Goal: Task Accomplishment & Management: Manage account settings

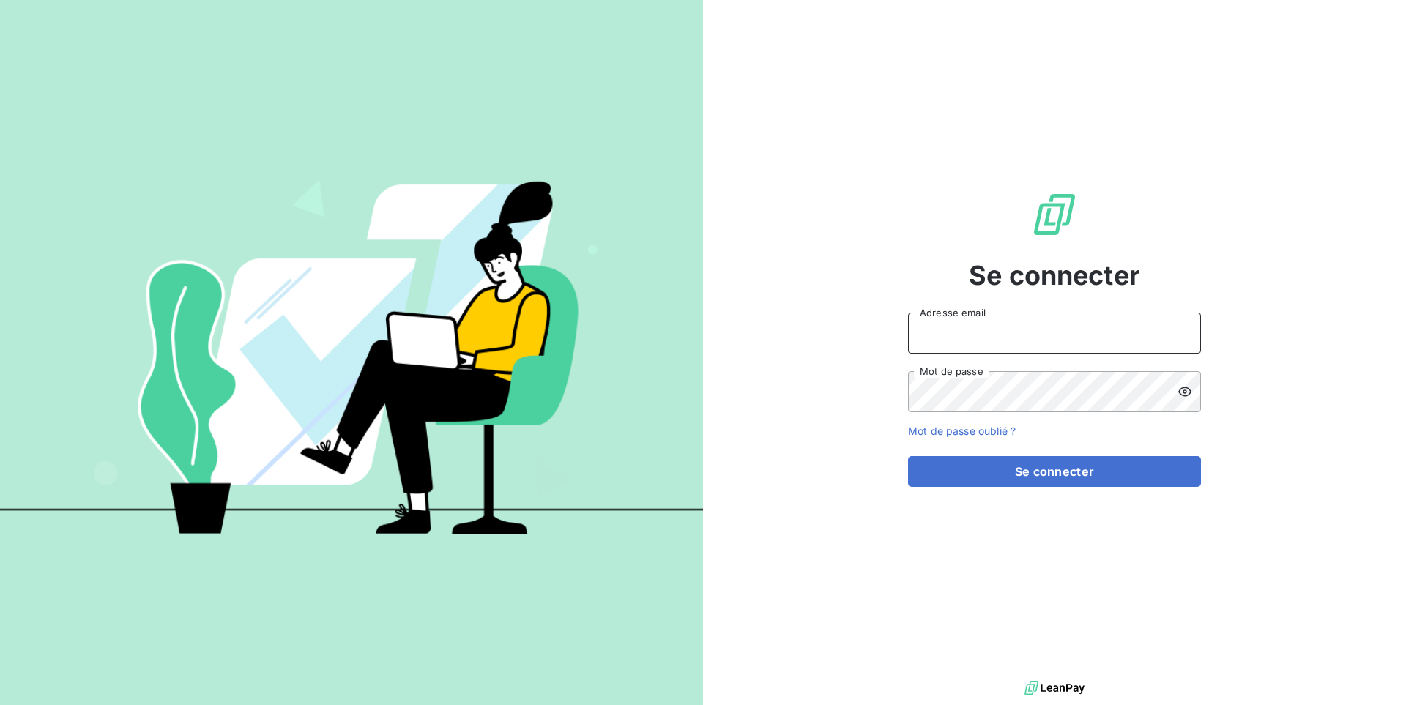
click at [998, 336] on input "Adresse email" at bounding box center [1054, 333] width 293 height 41
type input "admin@deepidoo"
click at [908, 456] on button "Se connecter" at bounding box center [1054, 471] width 293 height 31
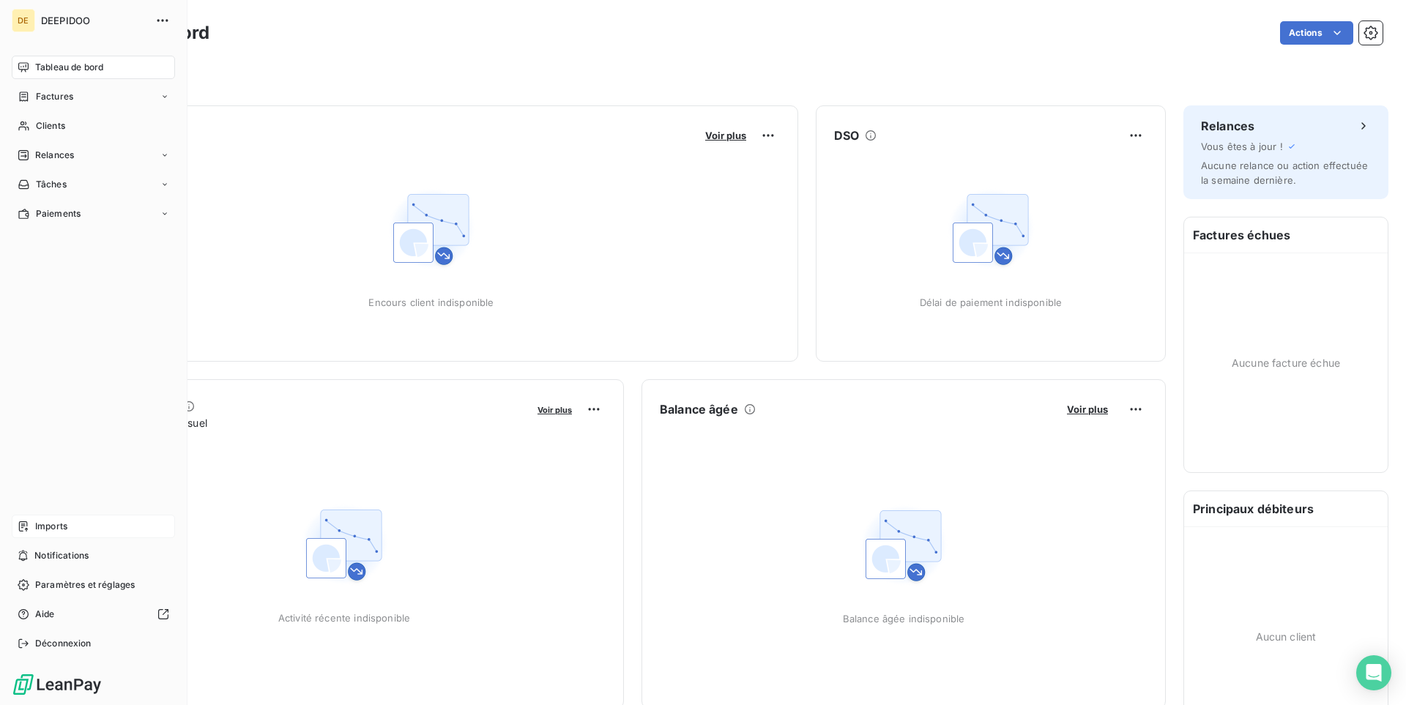
click at [53, 530] on span "Imports" at bounding box center [51, 526] width 32 height 13
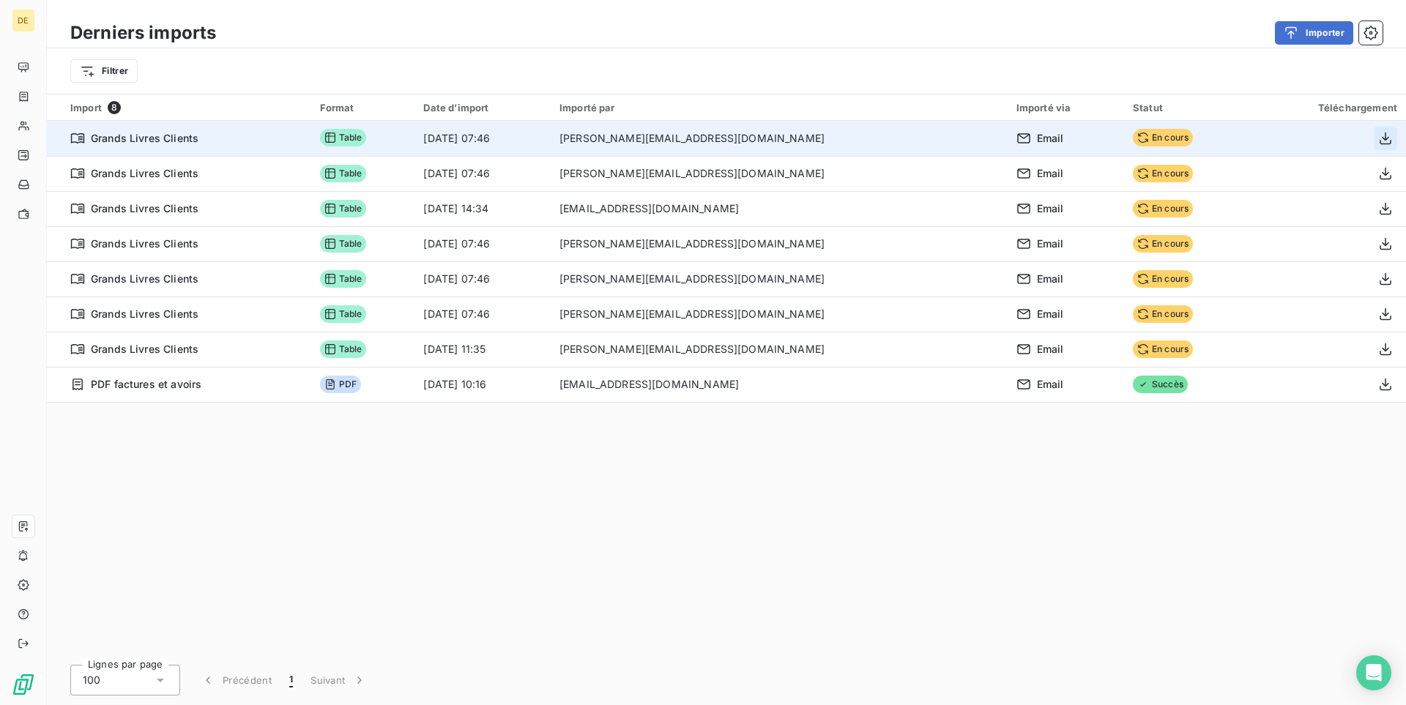
click at [1386, 137] on icon "button" at bounding box center [1385, 138] width 15 height 15
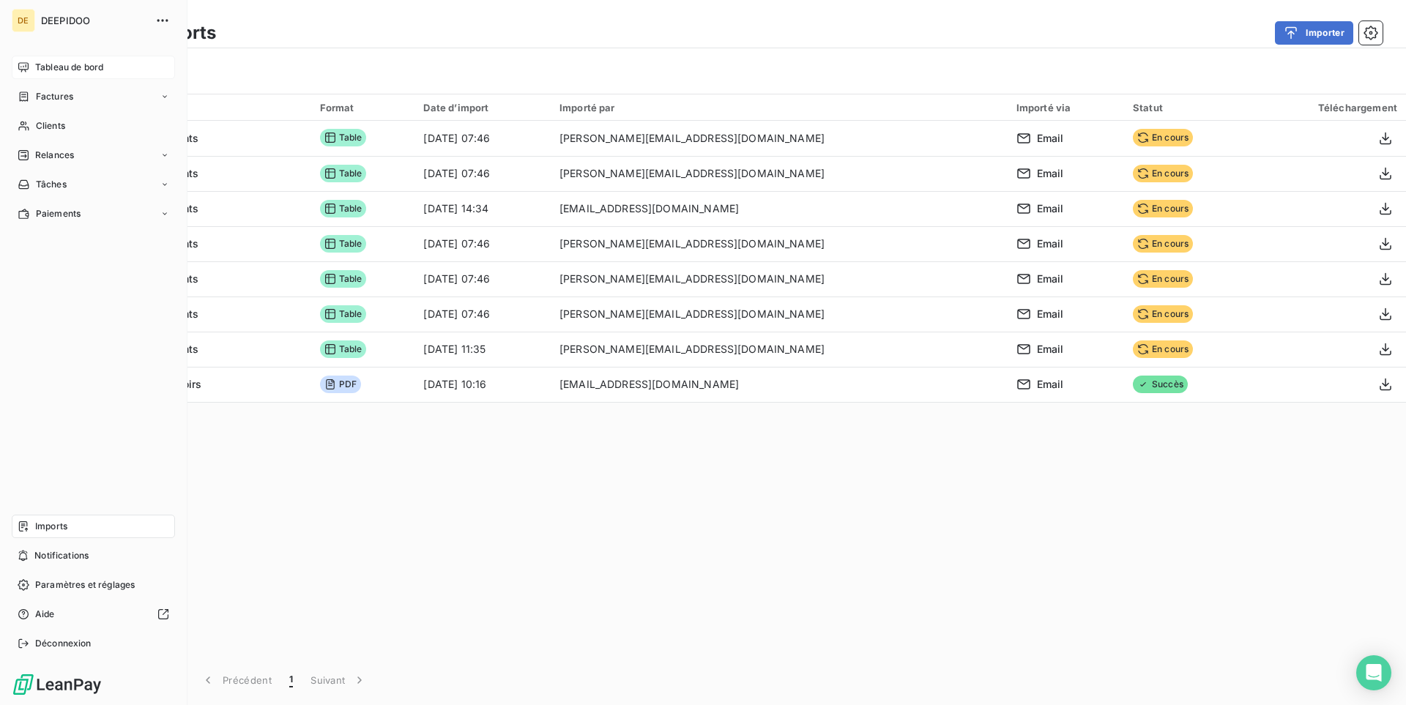
click at [56, 72] on span "Tableau de bord" at bounding box center [69, 67] width 68 height 13
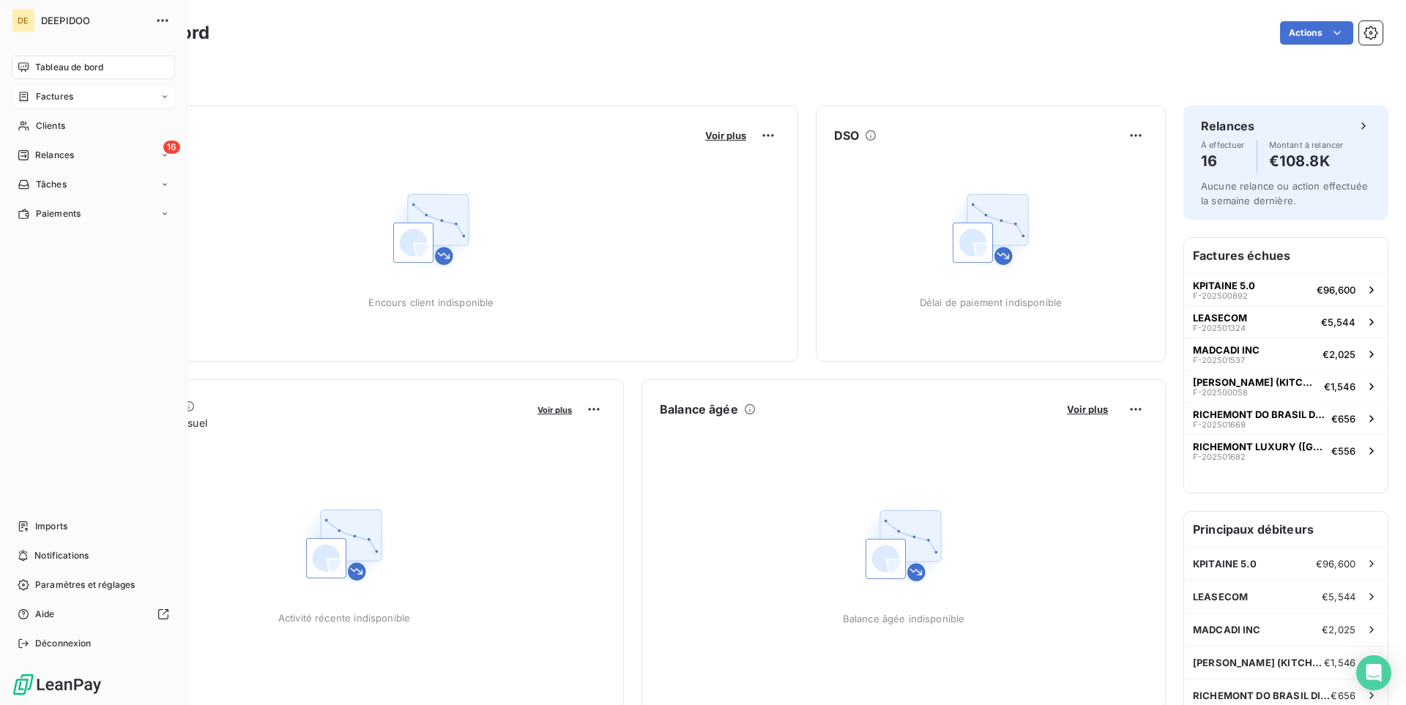
click at [70, 101] on span "Factures" at bounding box center [54, 96] width 37 height 13
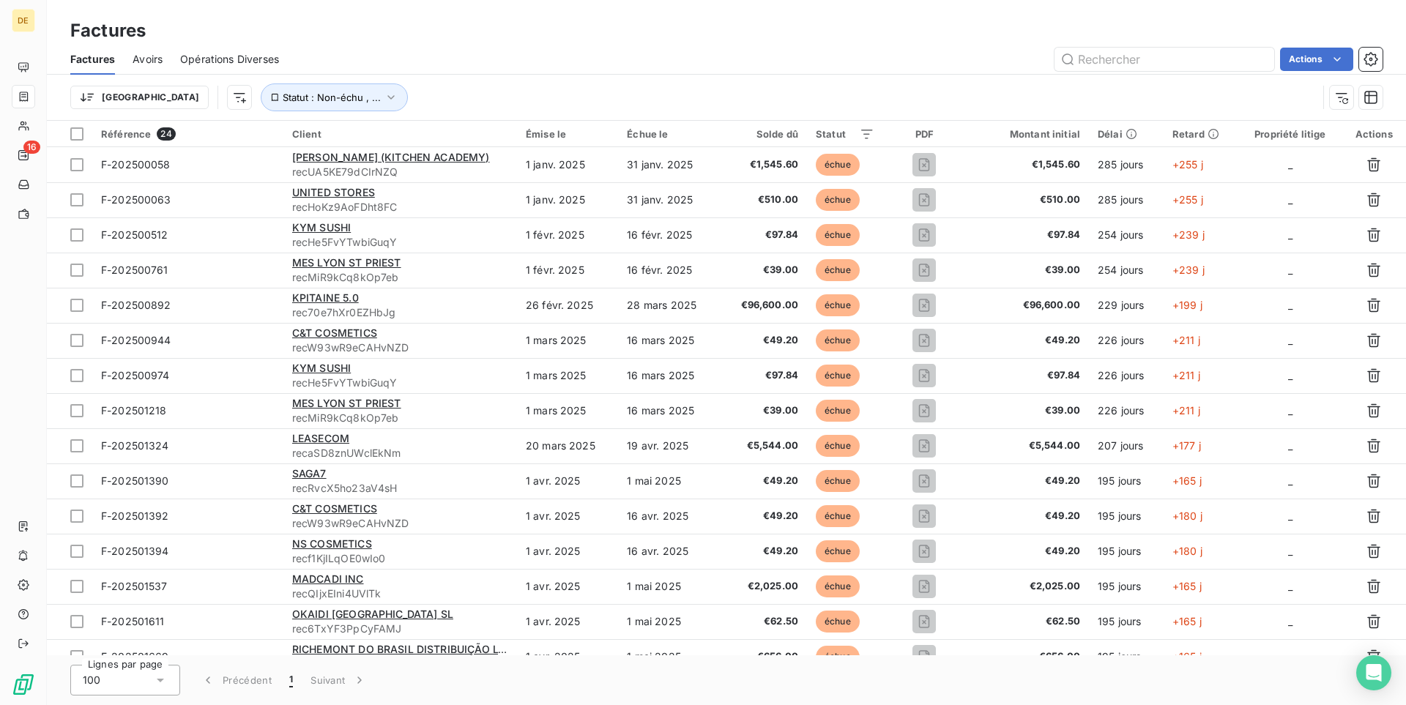
click at [321, 80] on div "Trier Statut : Non-échu , ..." at bounding box center [726, 97] width 1312 height 45
click at [384, 95] on icon "button" at bounding box center [391, 97] width 15 height 15
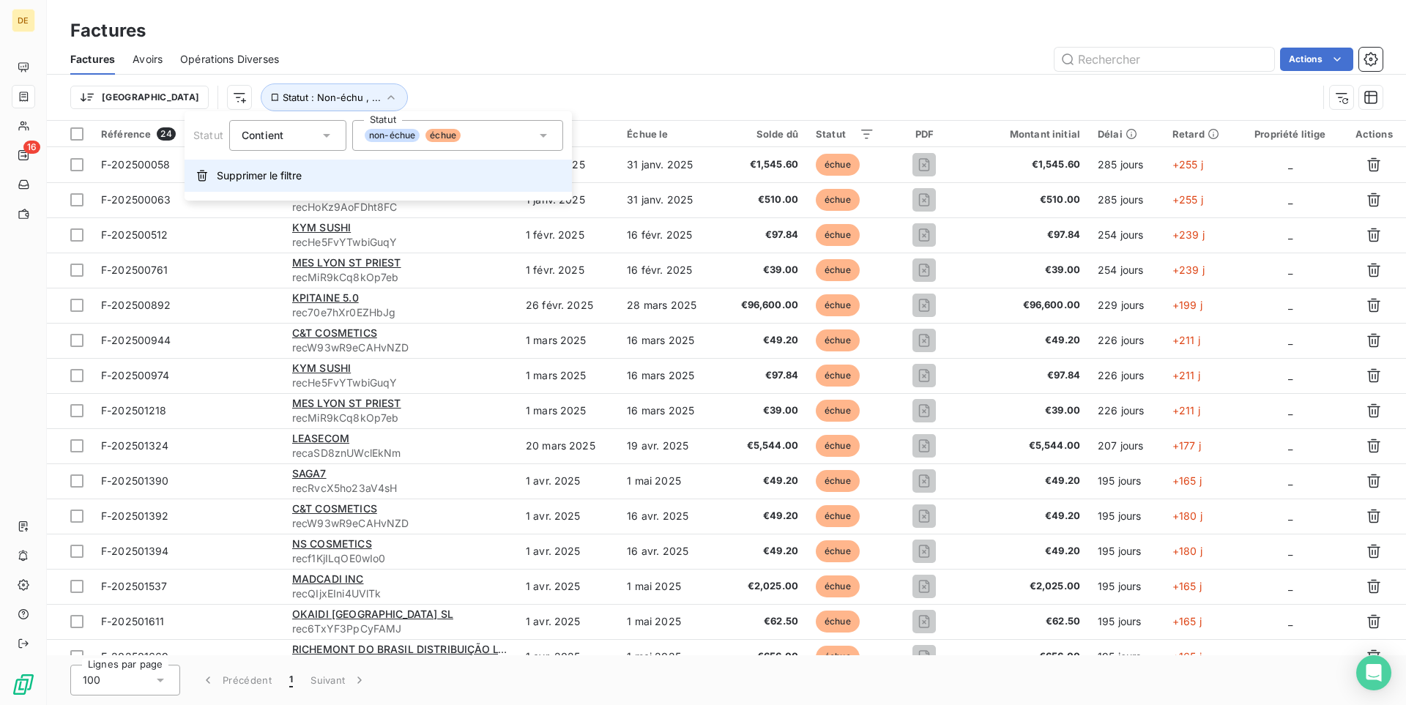
click at [305, 176] on button "Supprimer le filtre" at bounding box center [378, 176] width 387 height 32
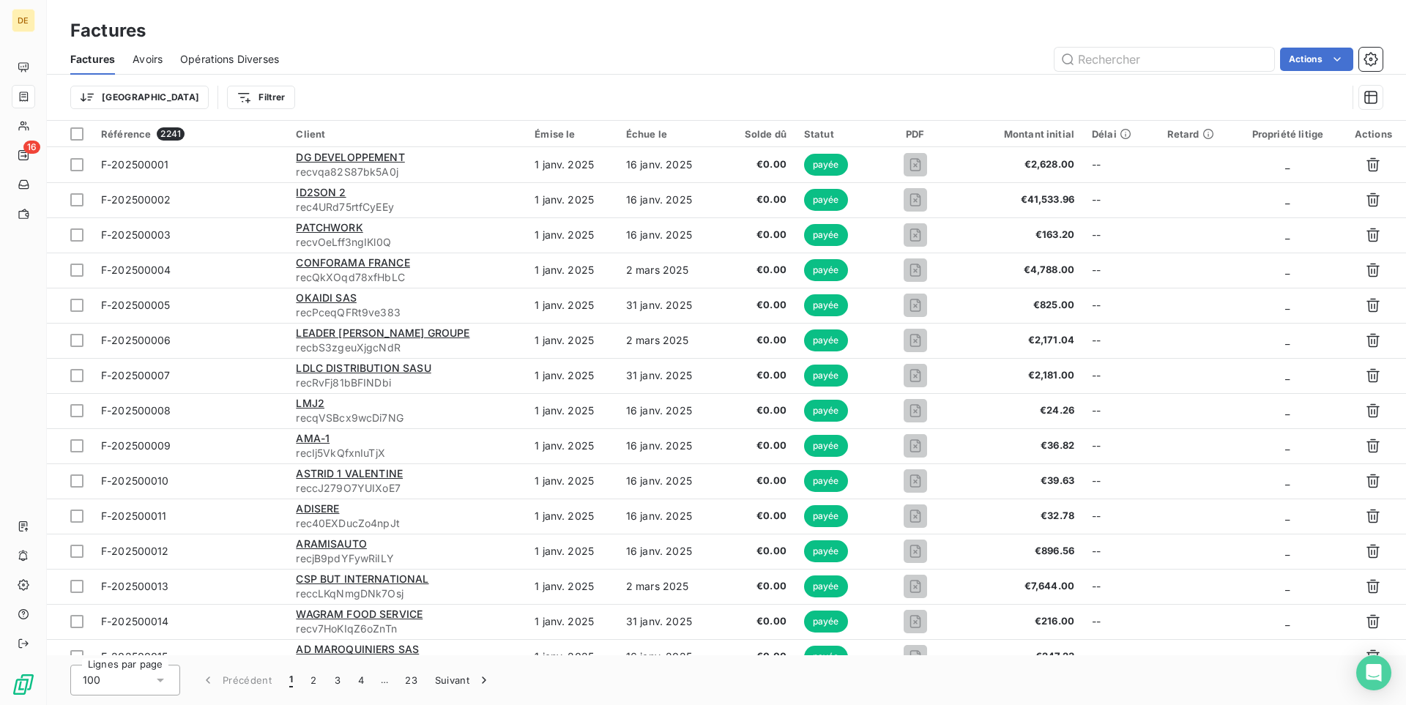
click at [223, 56] on span "Opérations Diverses" at bounding box center [229, 59] width 99 height 15
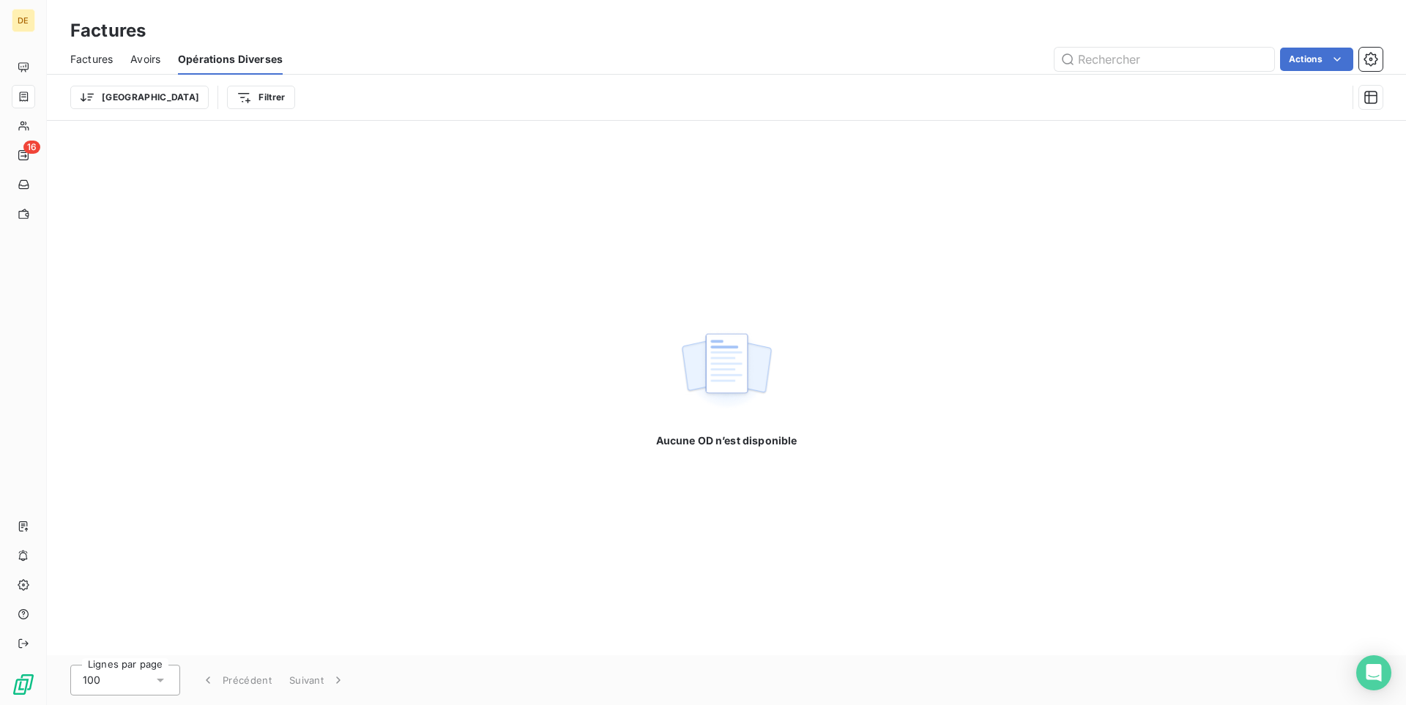
click at [86, 57] on span "Factures" at bounding box center [91, 59] width 42 height 15
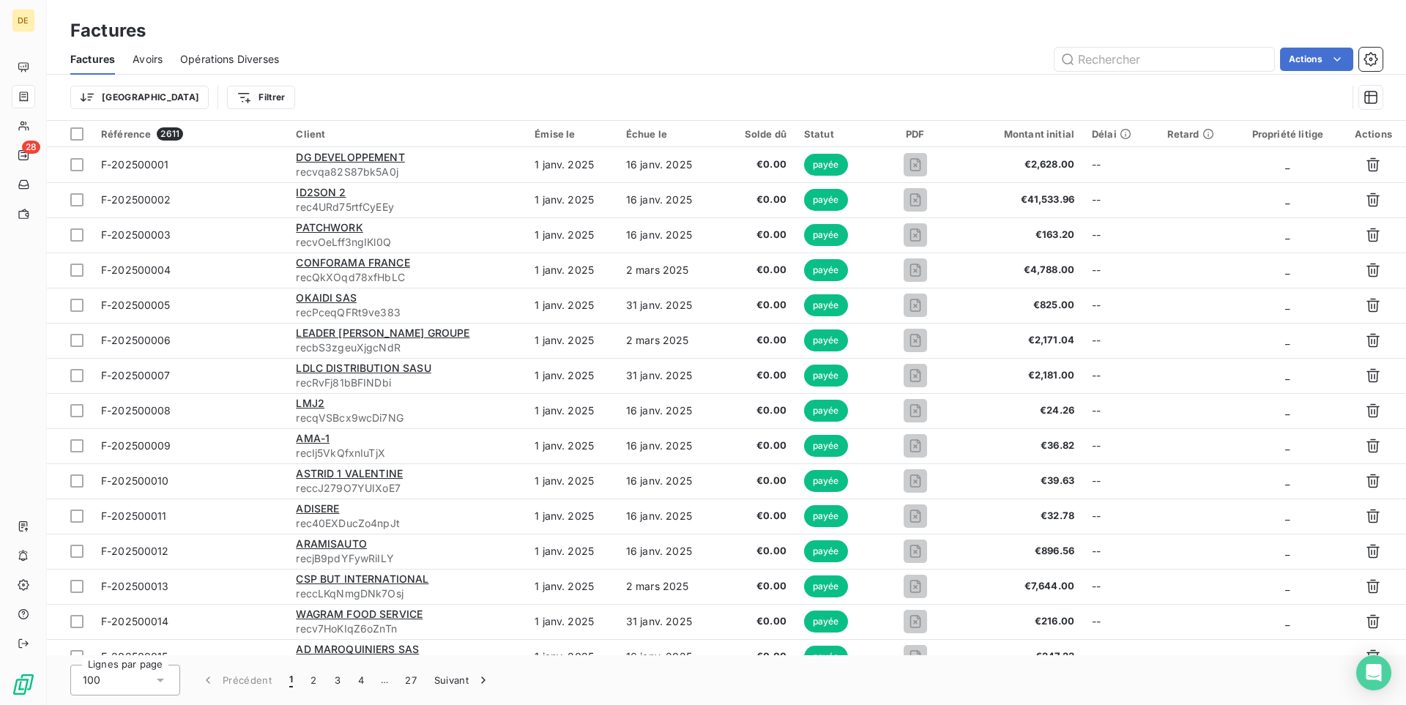
click at [146, 60] on span "Avoirs" at bounding box center [148, 59] width 30 height 15
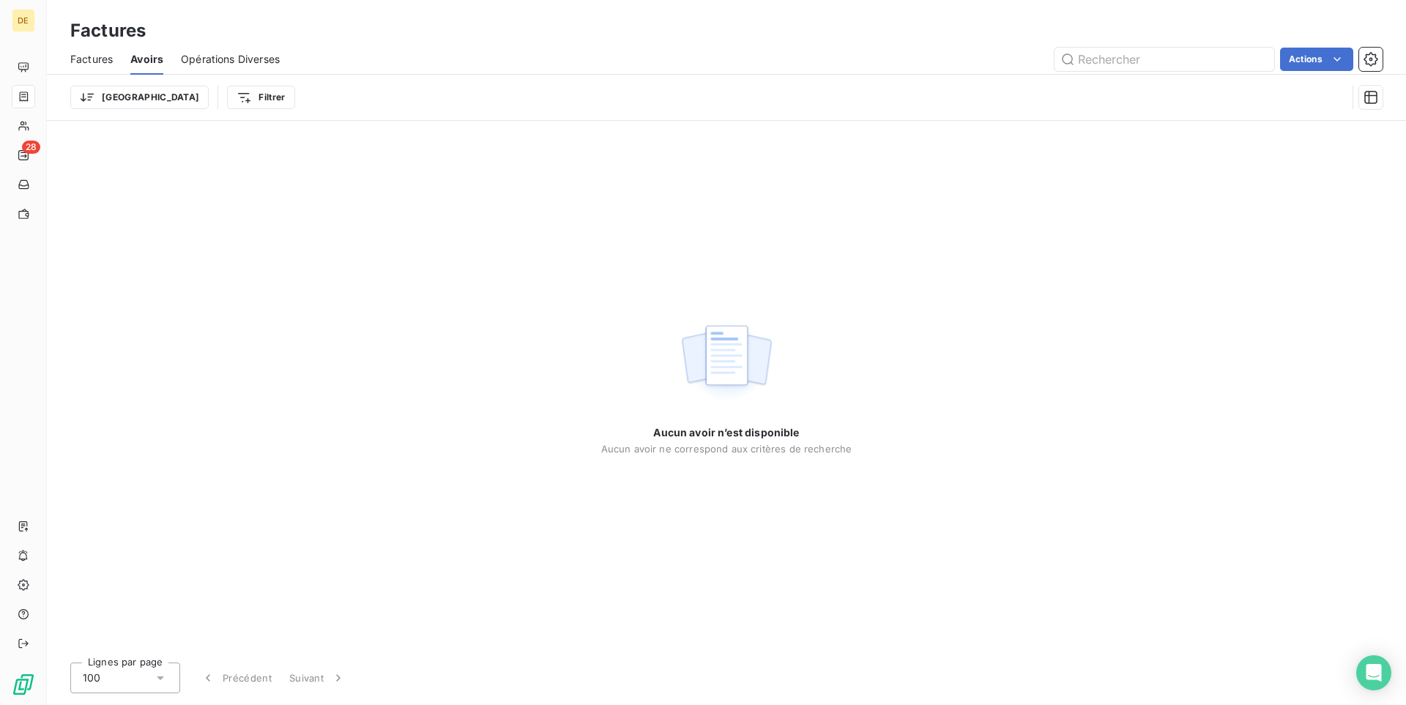
click at [89, 64] on span "Factures" at bounding box center [91, 59] width 42 height 15
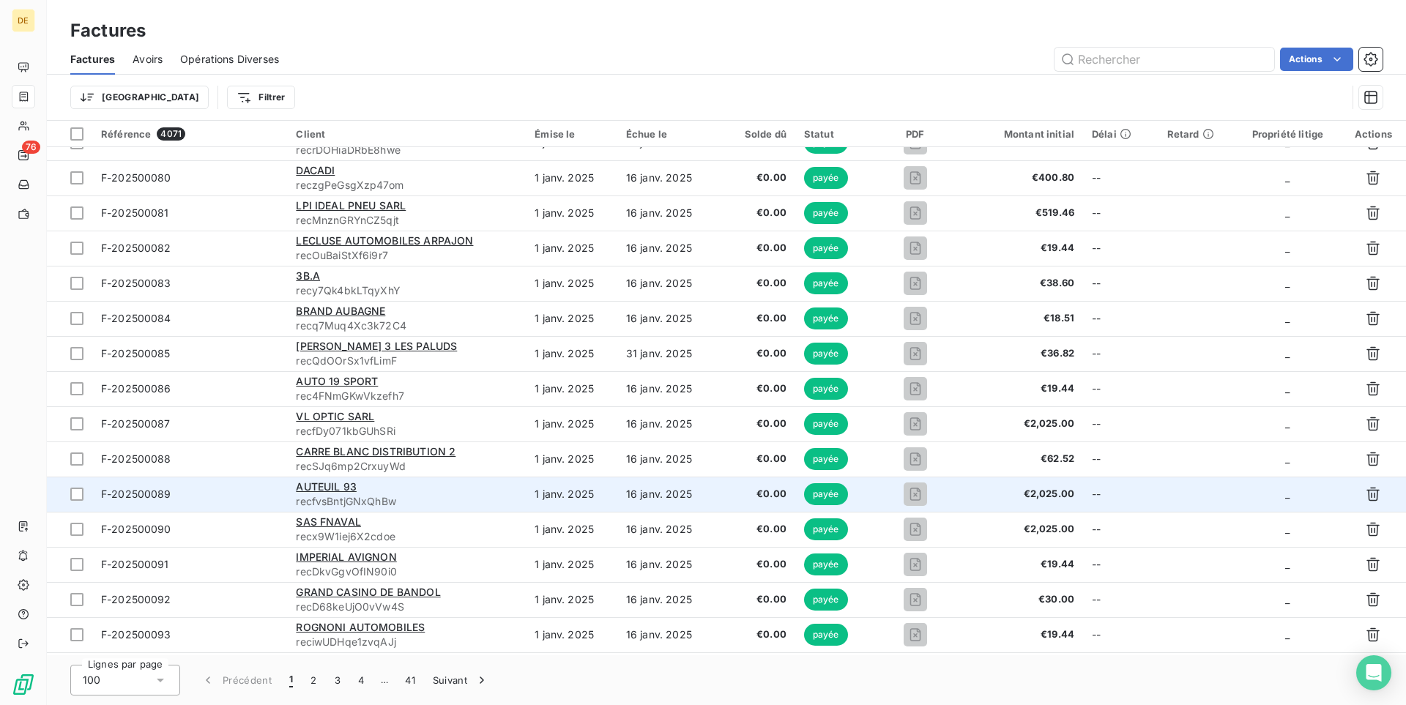
scroll to position [3008, 0]
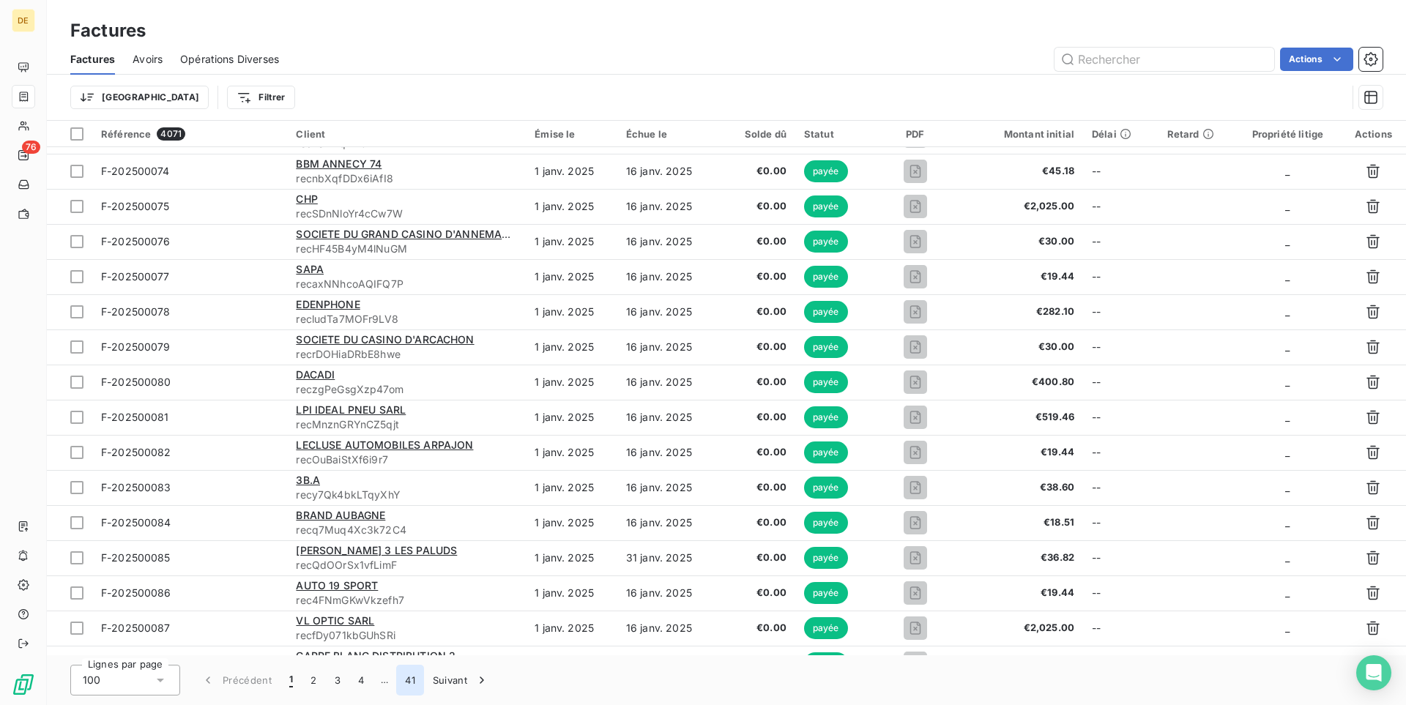
click at [407, 684] on button "41" at bounding box center [410, 680] width 28 height 31
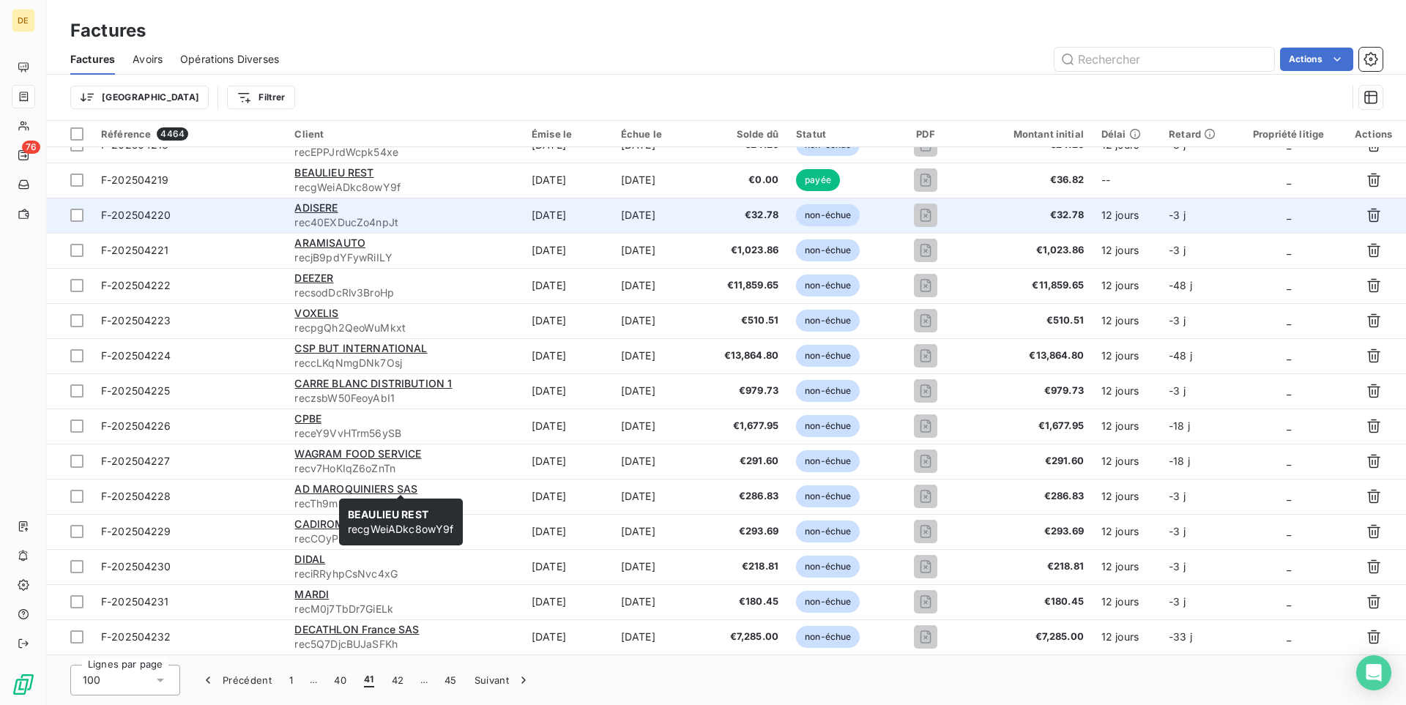
scroll to position [2241, 0]
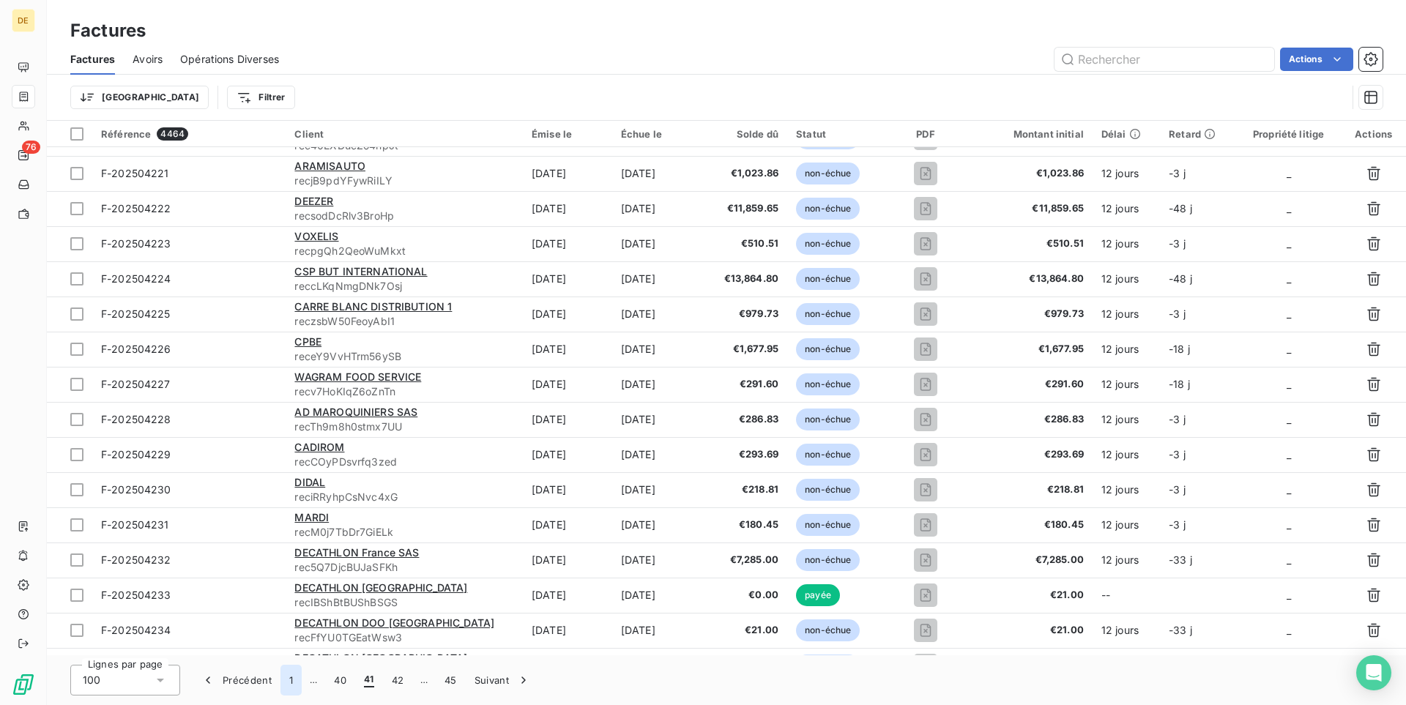
click at [293, 680] on button "1" at bounding box center [290, 680] width 21 height 31
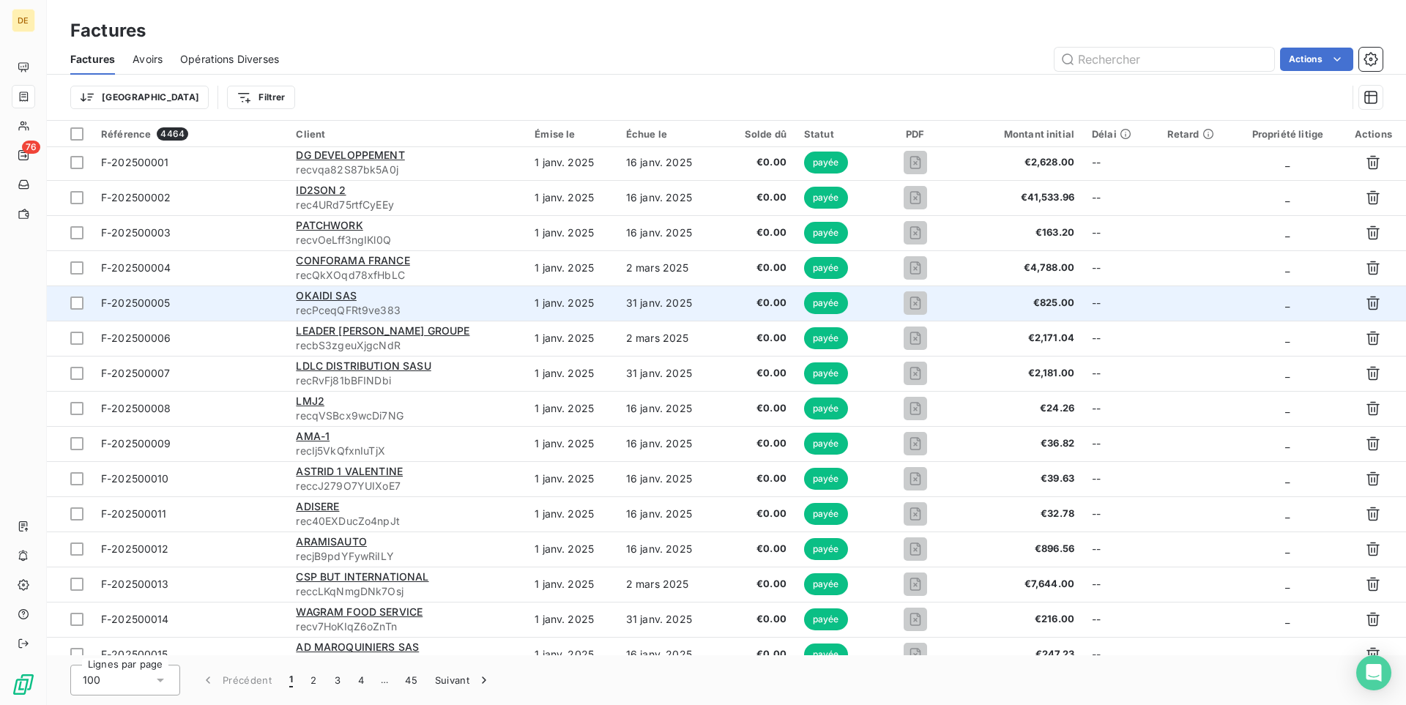
scroll to position [0, 0]
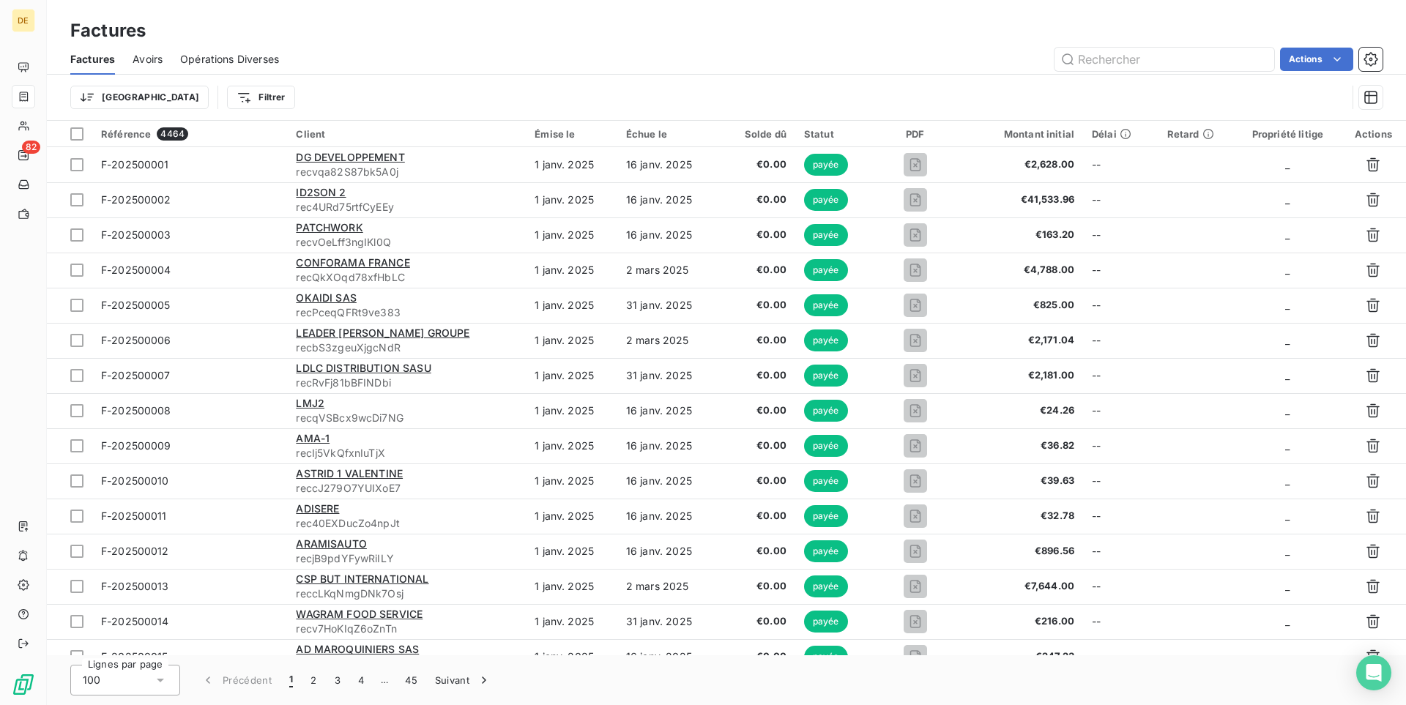
click at [152, 59] on span "Avoirs" at bounding box center [148, 59] width 30 height 15
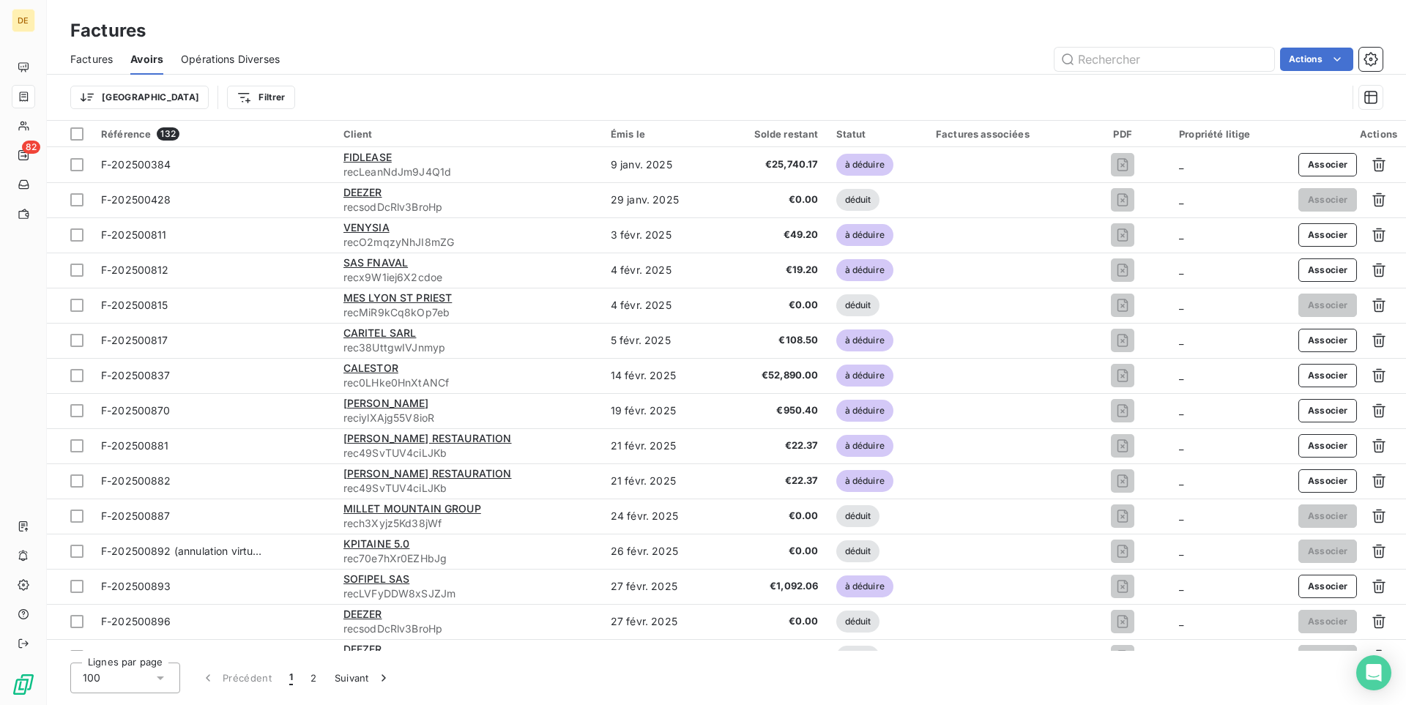
click at [112, 63] on span "Factures" at bounding box center [91, 59] width 42 height 15
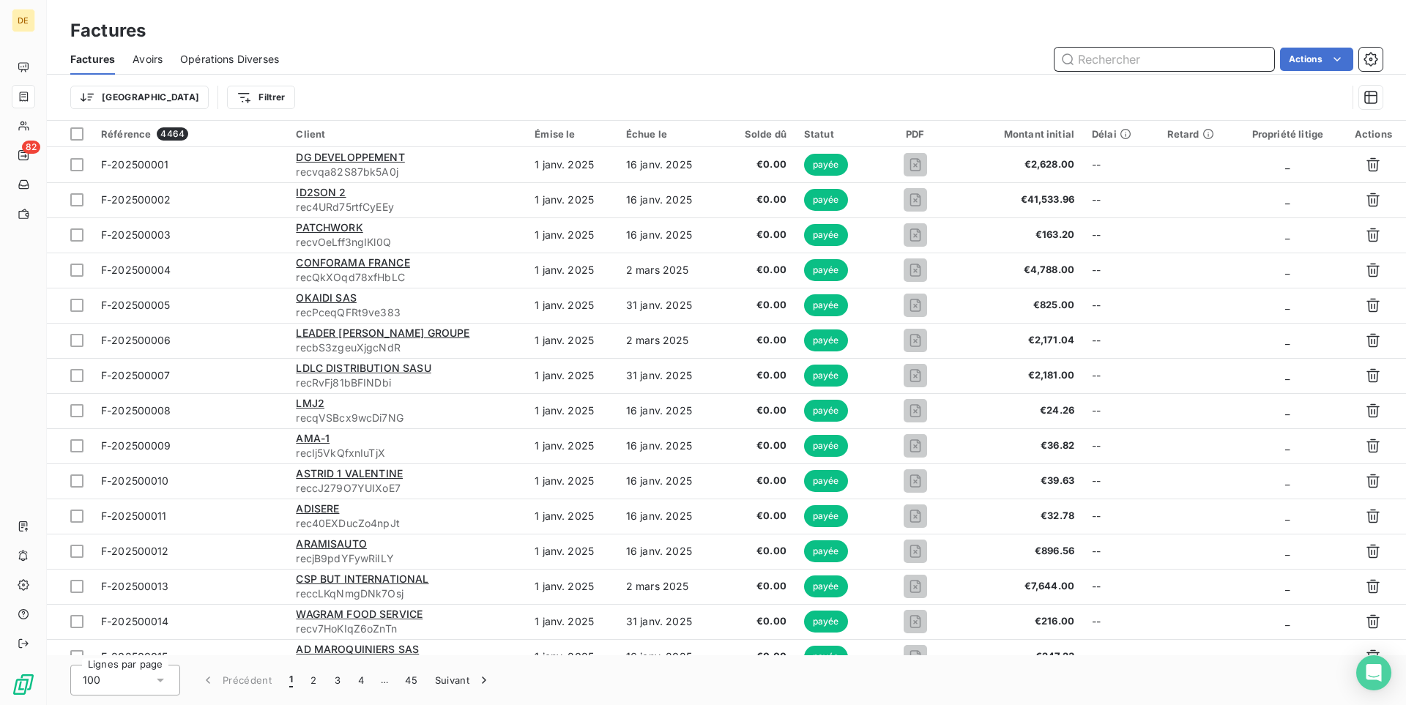
click at [138, 59] on span "Avoirs" at bounding box center [148, 59] width 30 height 15
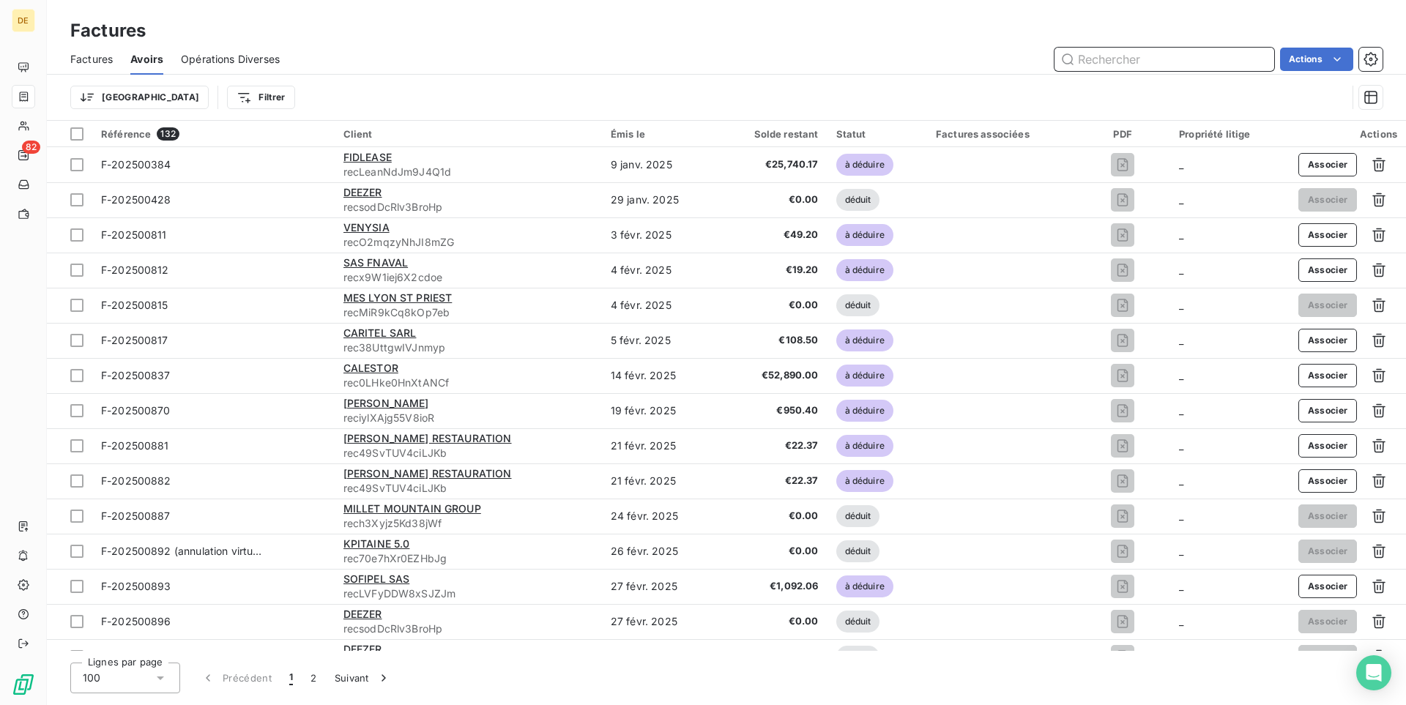
click at [86, 59] on span "Factures" at bounding box center [91, 59] width 42 height 15
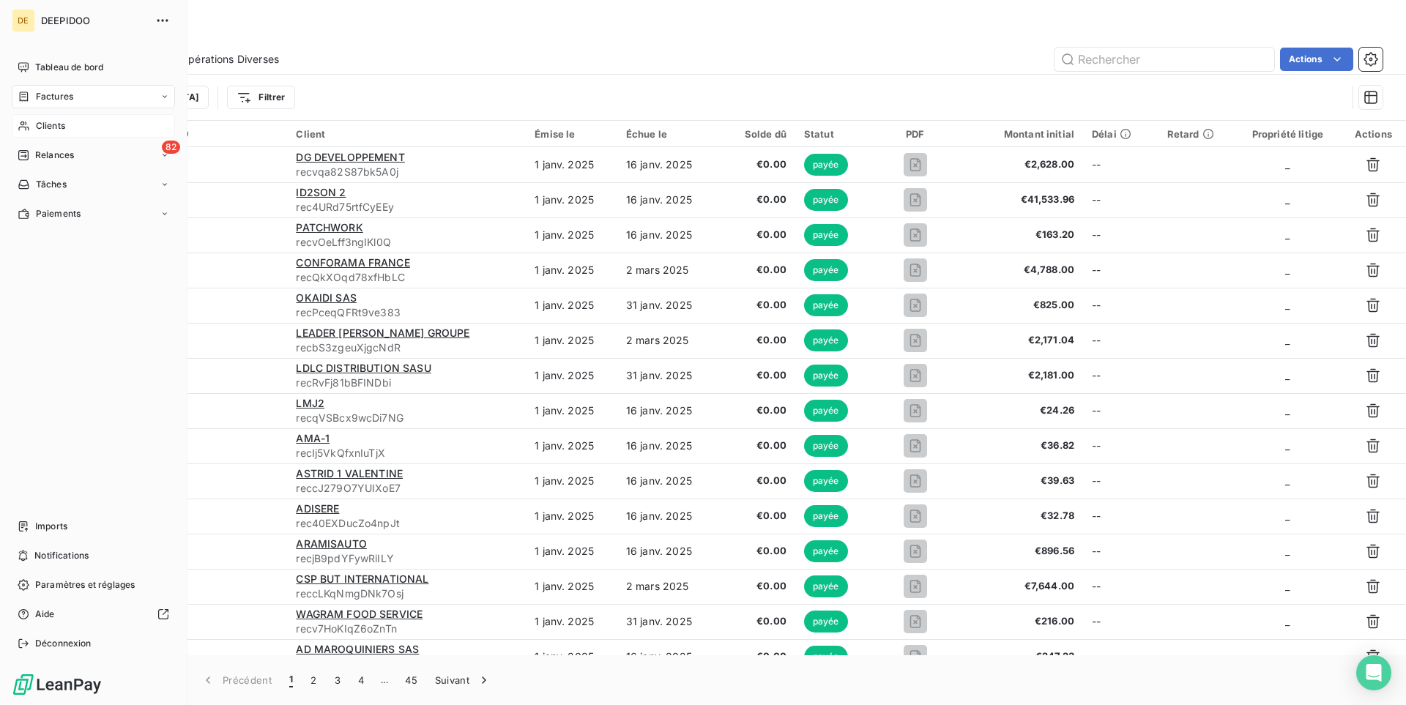
click at [50, 121] on span "Clients" at bounding box center [50, 125] width 29 height 13
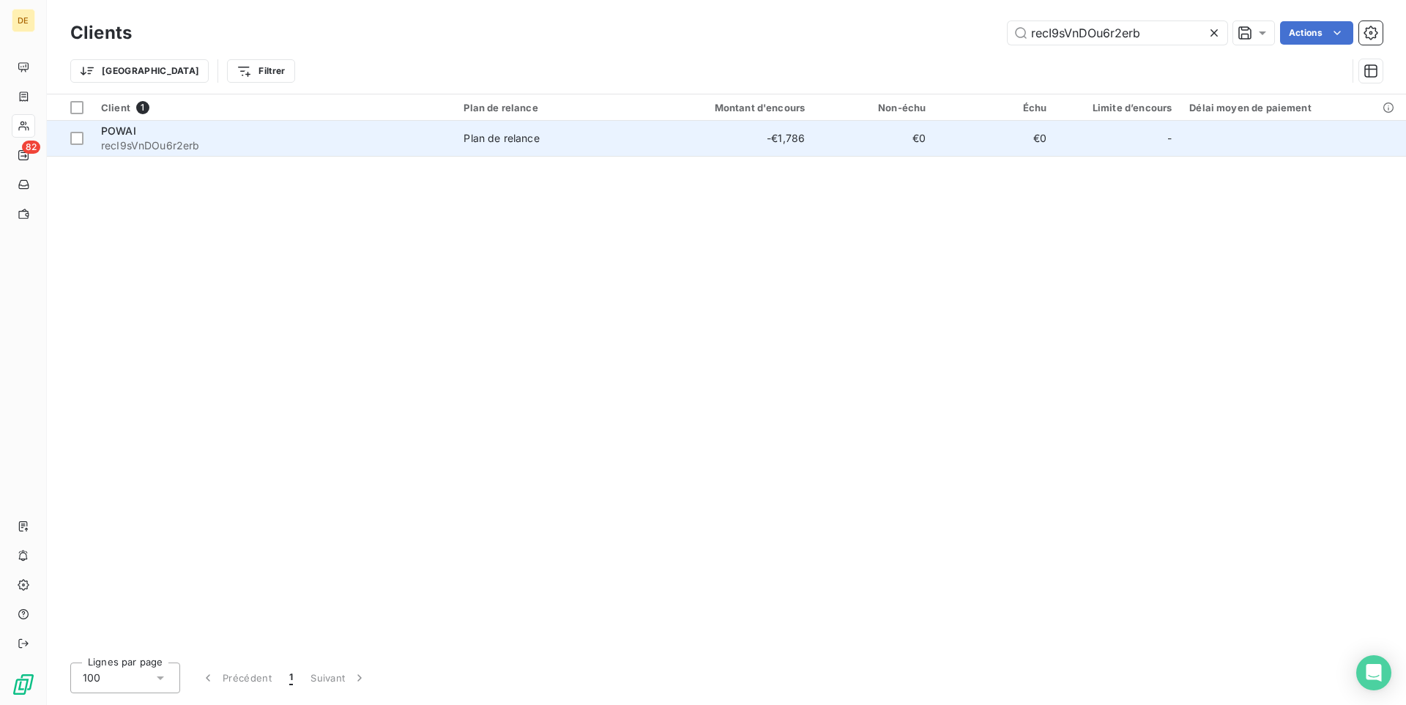
type input "recI9sVnDOu6r2erb"
click at [693, 131] on td "-€1,786" at bounding box center [733, 138] width 162 height 35
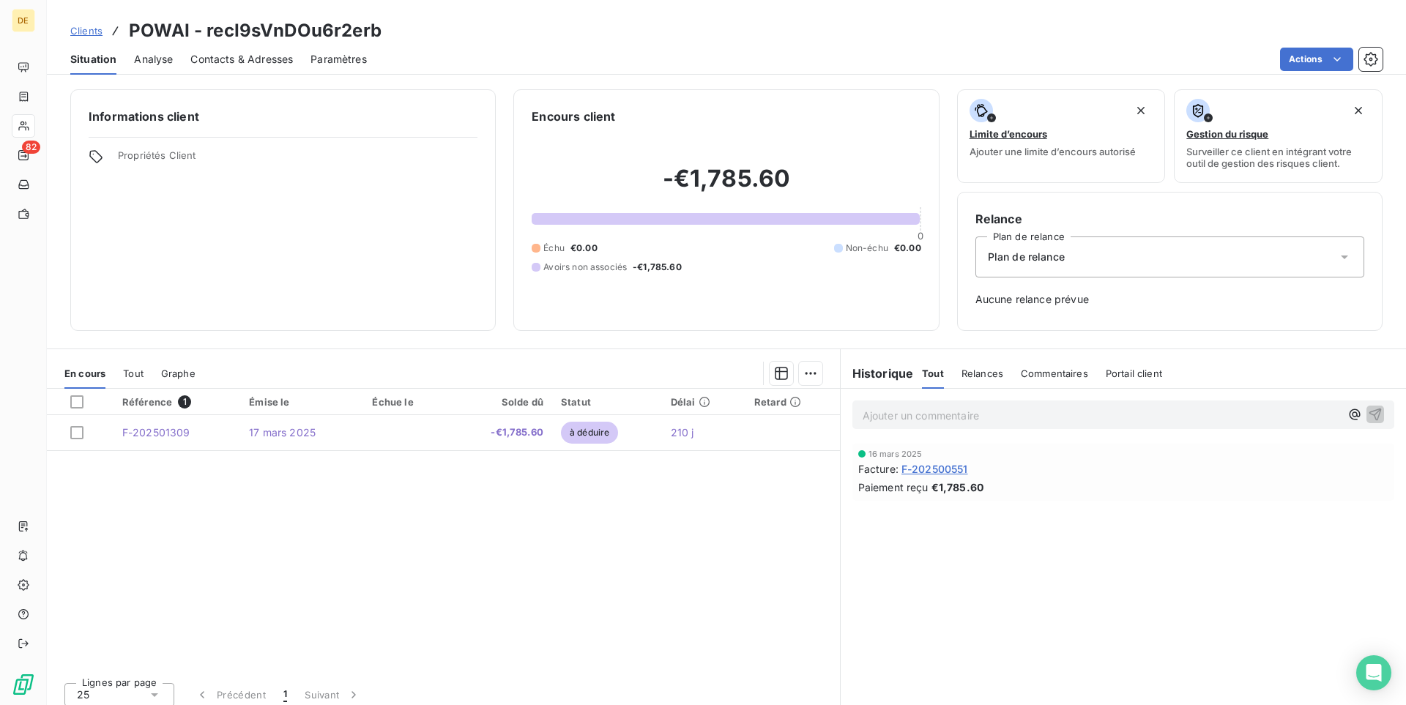
click at [122, 373] on div "En cours Tout Graphe" at bounding box center [443, 373] width 793 height 31
click at [133, 376] on span "Tout" at bounding box center [133, 374] width 21 height 12
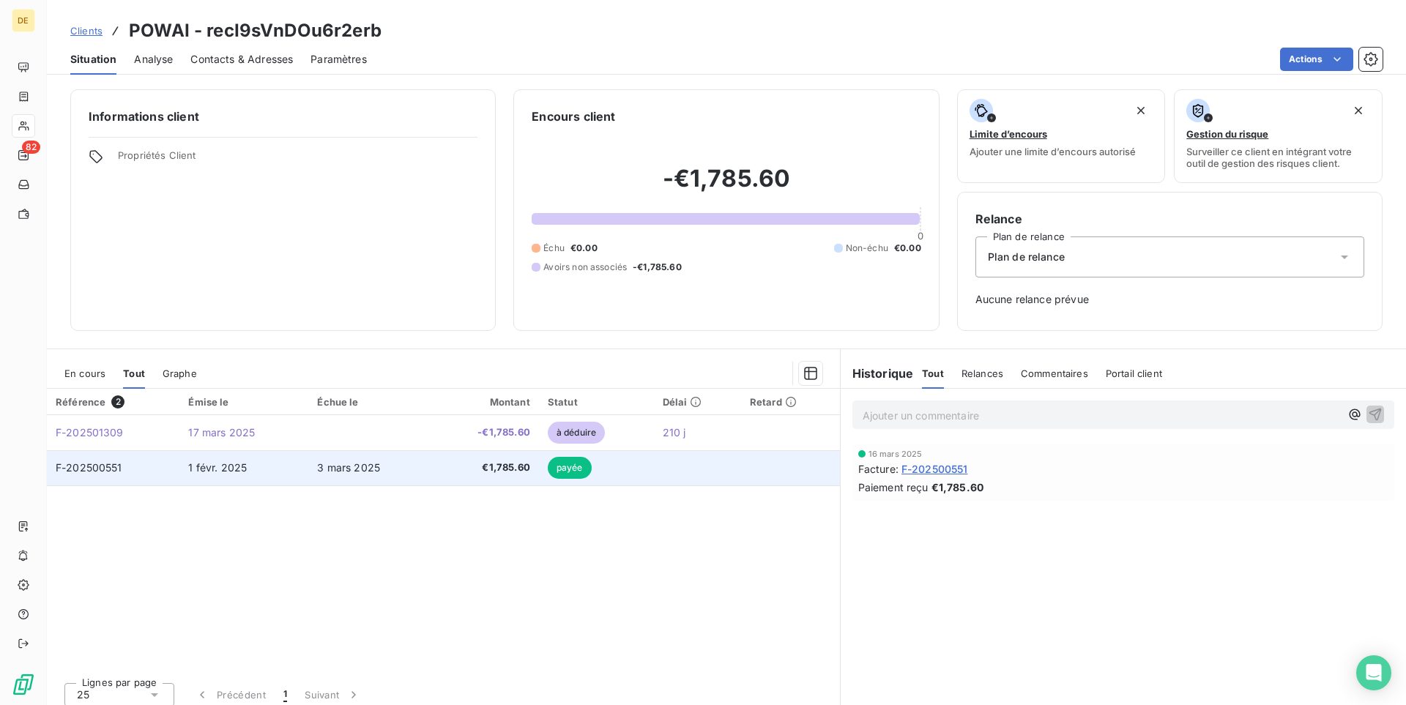
click at [470, 477] on td "€1,785.60" at bounding box center [484, 467] width 107 height 35
